Goal: Task Accomplishment & Management: Complete application form

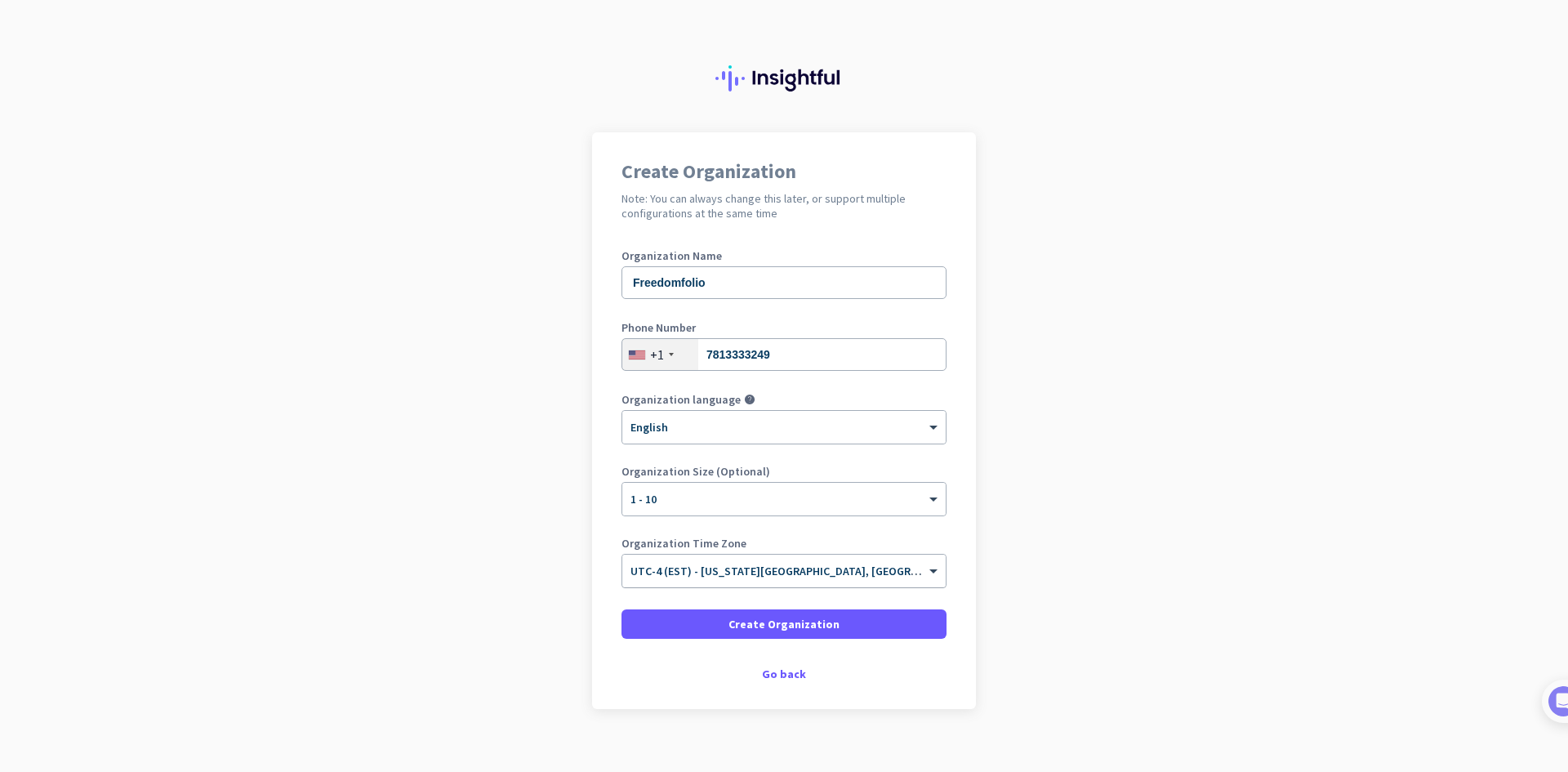
click at [825, 576] on span "UTC-4 (EST) - New York City, Brooklyn, Queens, Philadelphia" at bounding box center [914, 571] width 569 height 15
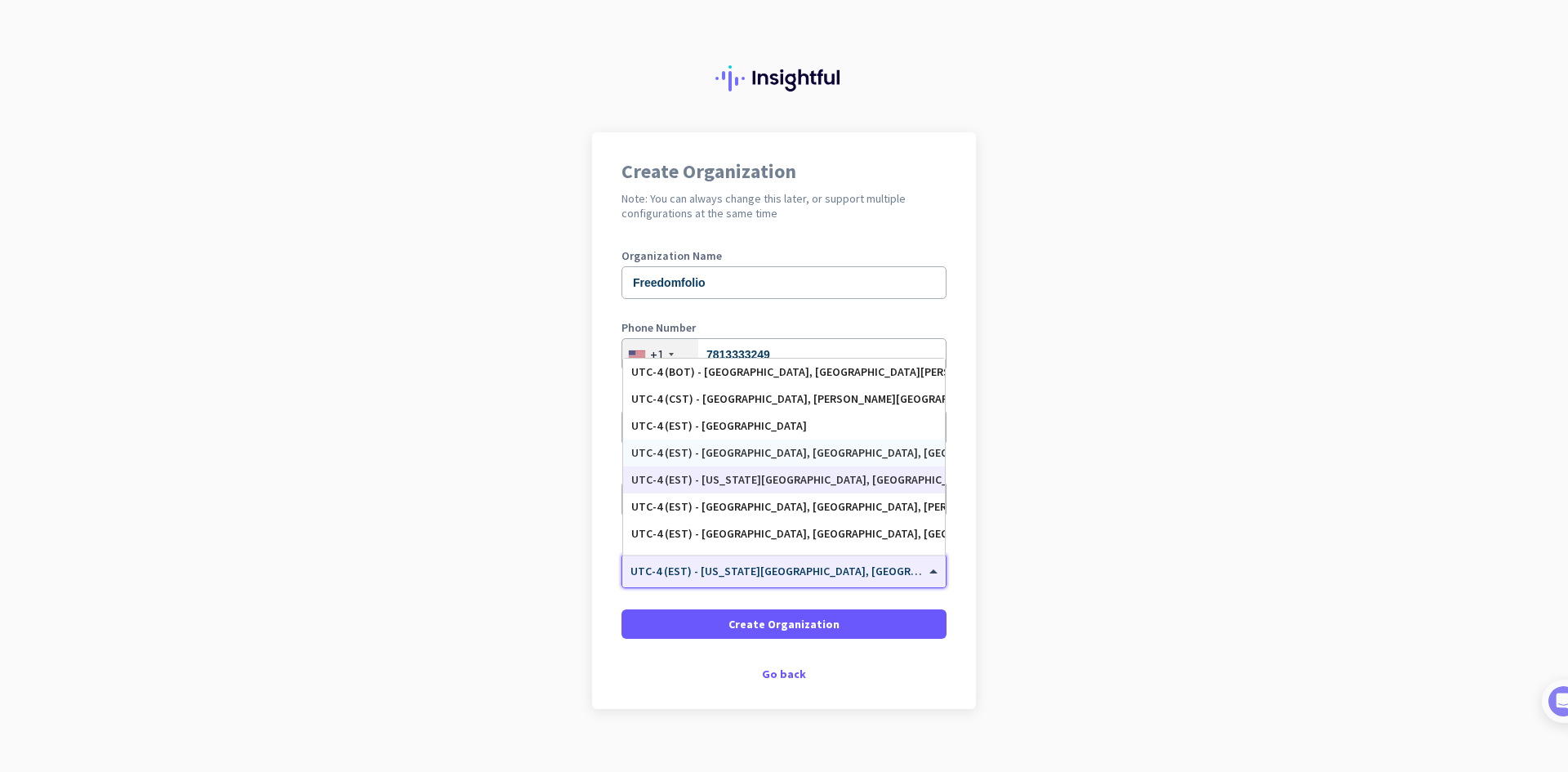
scroll to position [1805, 0]
click at [1183, 483] on app-onboarding-organization "Create Organization Note: You can always change this later, or support multiple…" at bounding box center [784, 461] width 1568 height 658
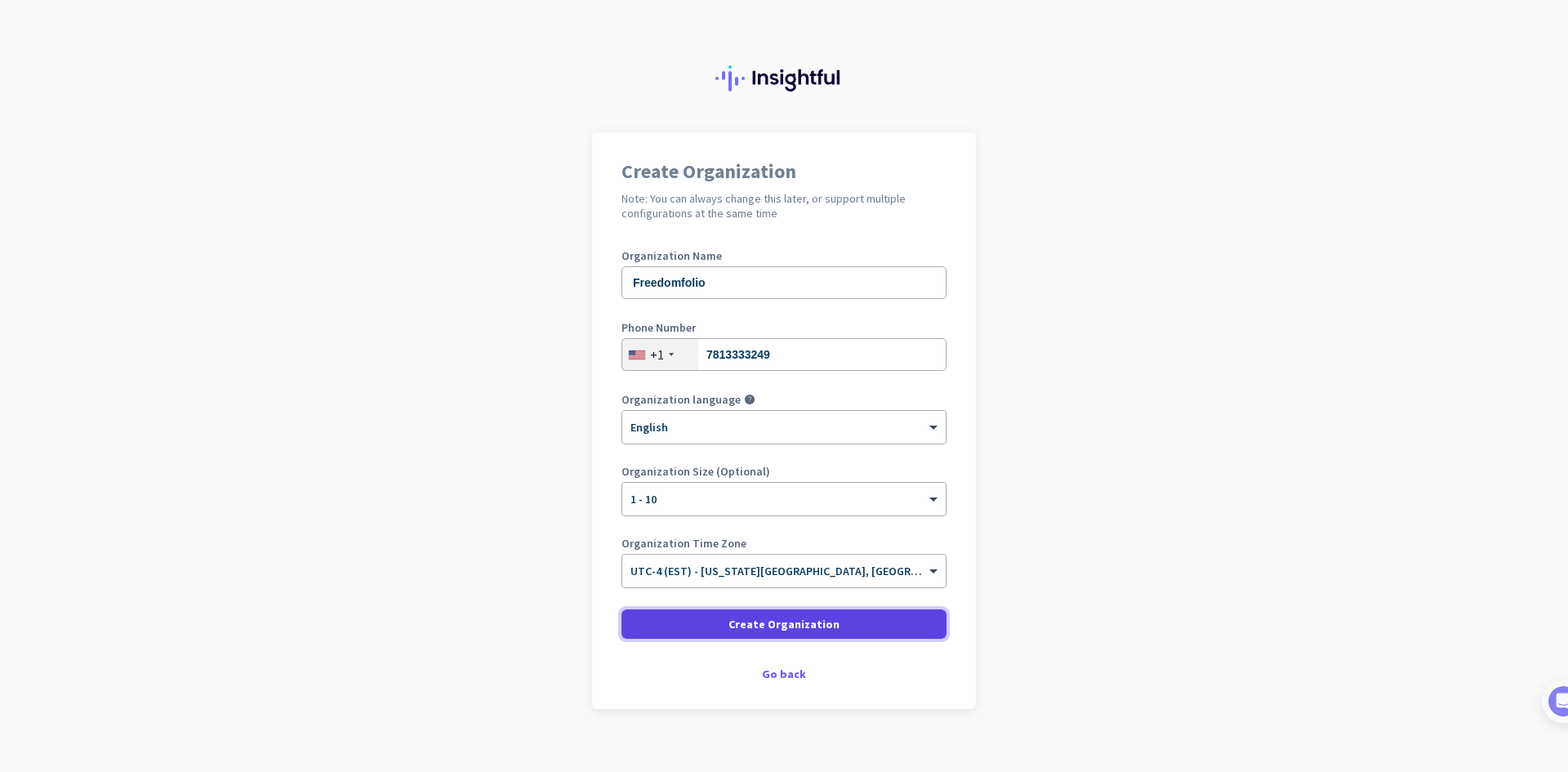
click at [812, 628] on span "Create Organization" at bounding box center [784, 624] width 111 height 16
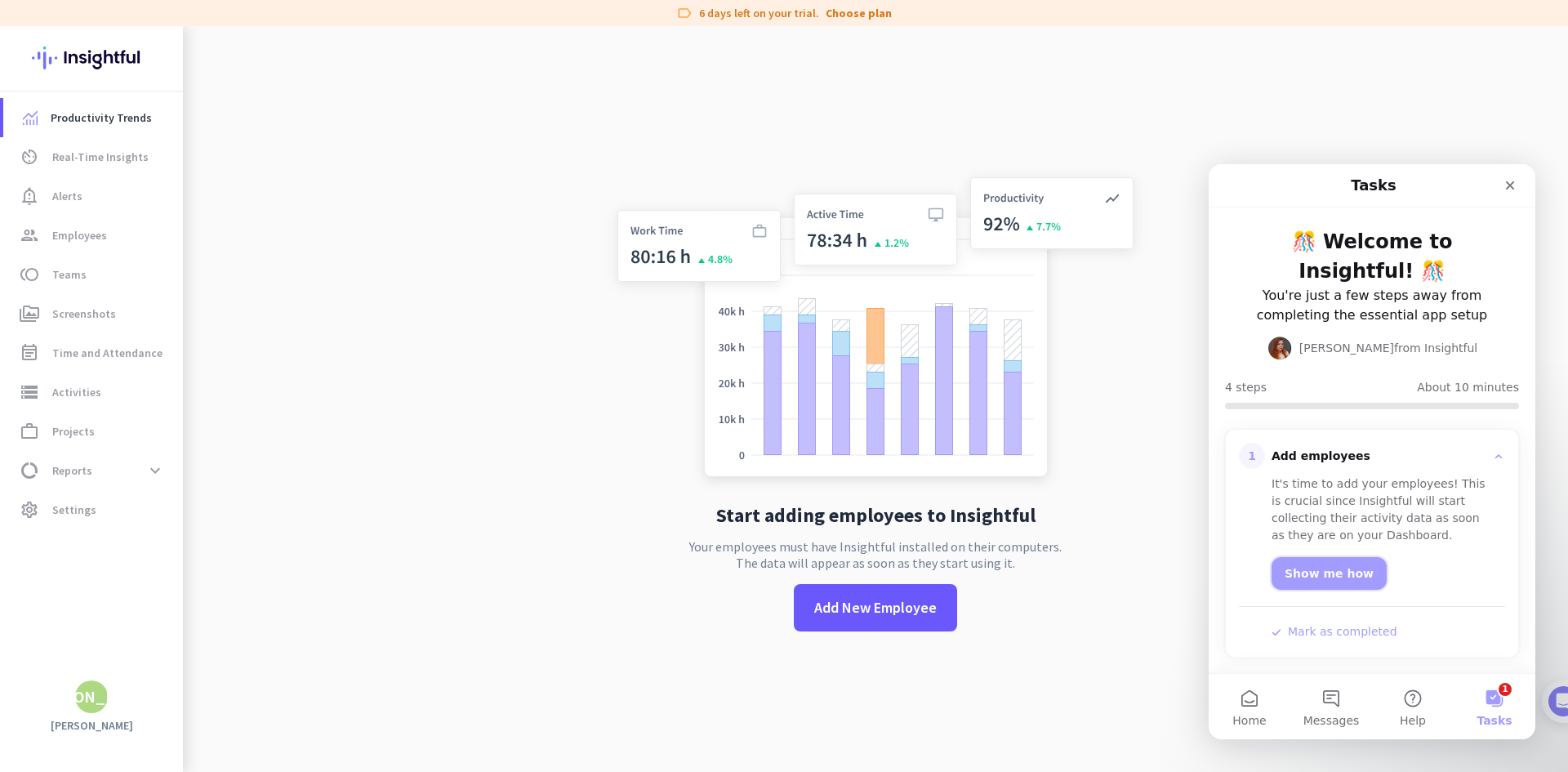
click at [1320, 577] on link "Show me how" at bounding box center [1328, 573] width 115 height 33
